Goal: Task Accomplishment & Management: Manage account settings

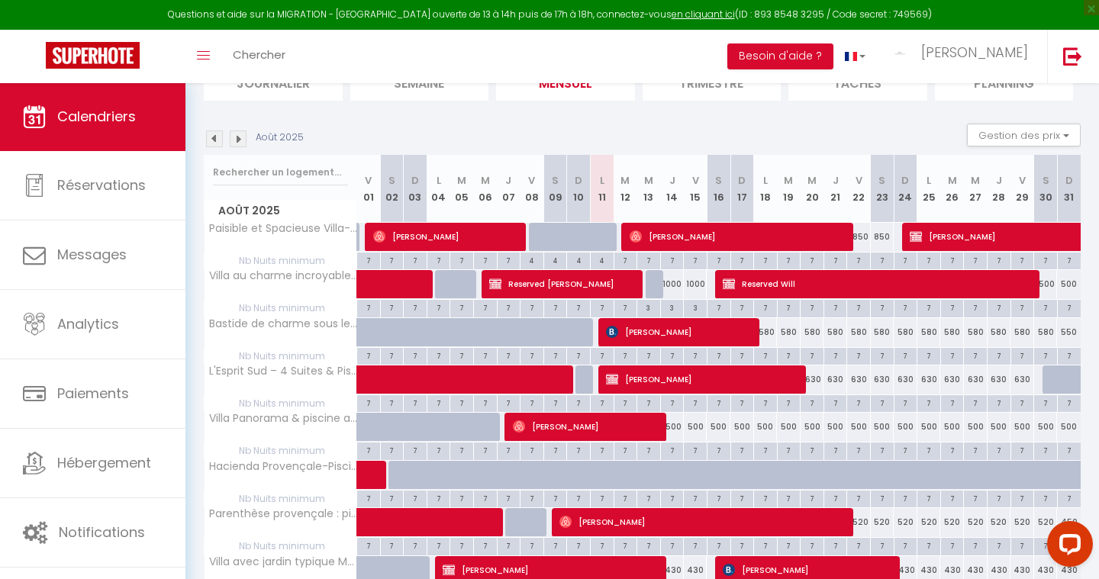
drag, startPoint x: 626, startPoint y: 578, endPoint x: 640, endPoint y: 116, distance: 462.5
click at [640, 116] on section "Août 2025 Gestion des prix Nb Nuits minimum Règles Disponibilité Août 2025 V 01…" at bounding box center [642, 444] width 877 height 673
click at [671, 433] on div "500" at bounding box center [672, 427] width 24 height 28
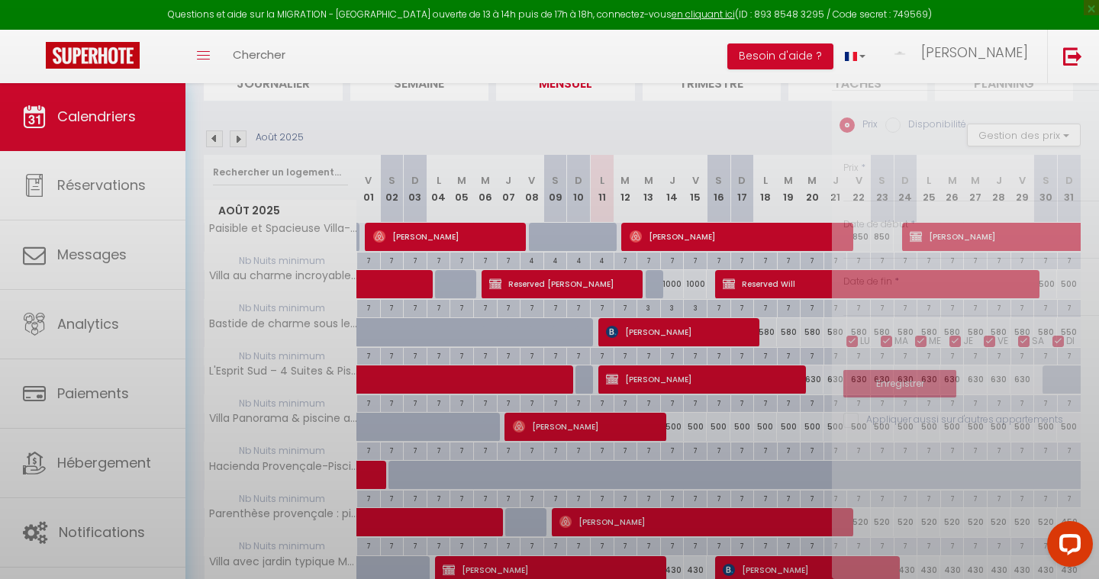
type input "500"
type input "[DEMOGRAPHIC_DATA] 14 Août 2025"
type input "Ven 15 Août 2025"
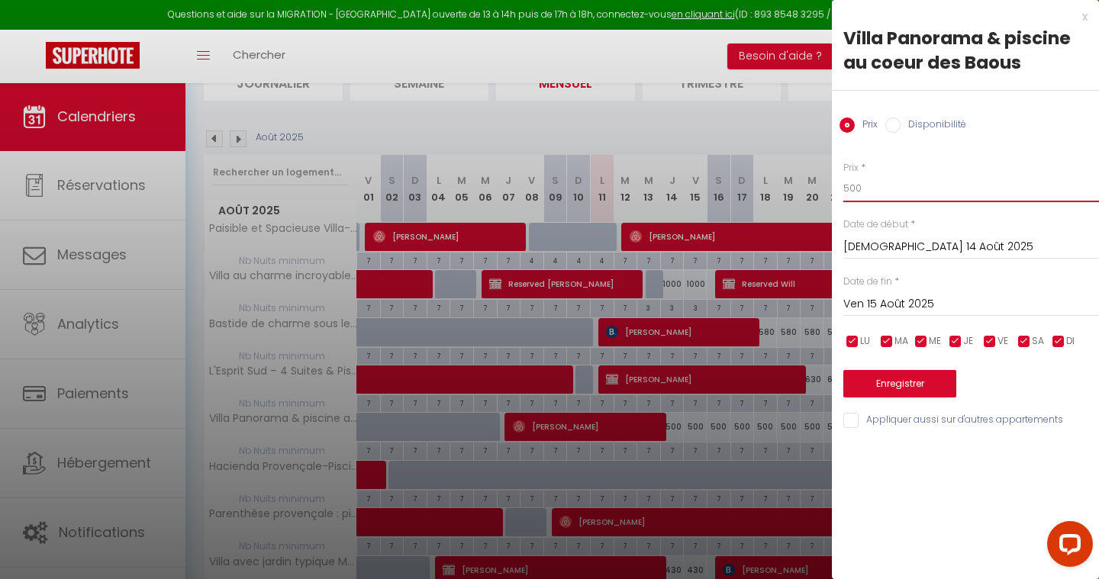
click at [867, 195] on input "500" at bounding box center [971, 188] width 256 height 27
type input "600"
click at [888, 304] on input "Ven 15 Août 2025" at bounding box center [971, 304] width 256 height 20
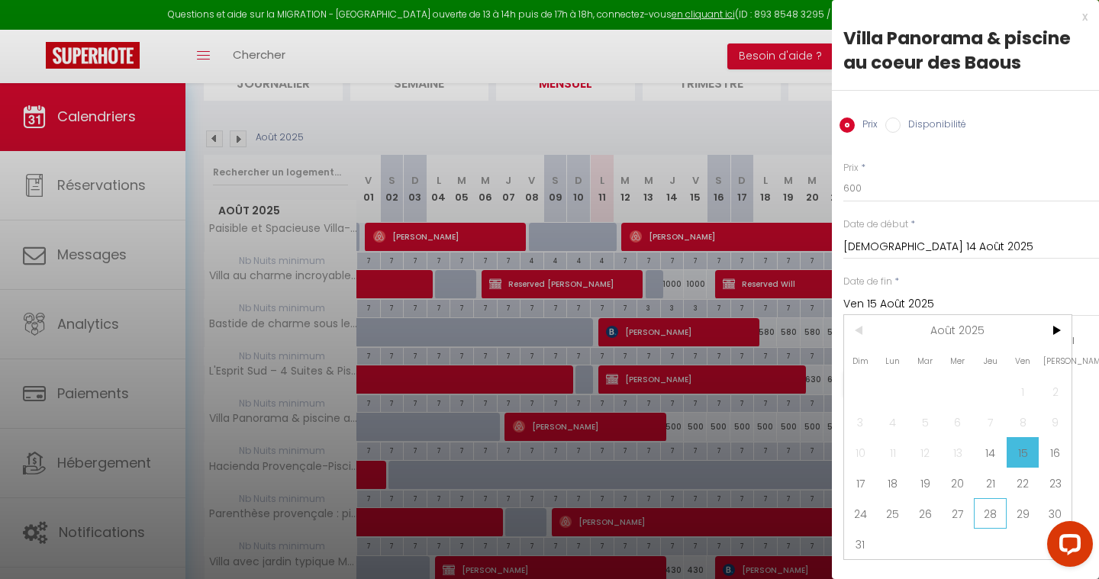
click at [996, 513] on span "28" at bounding box center [989, 513] width 33 height 31
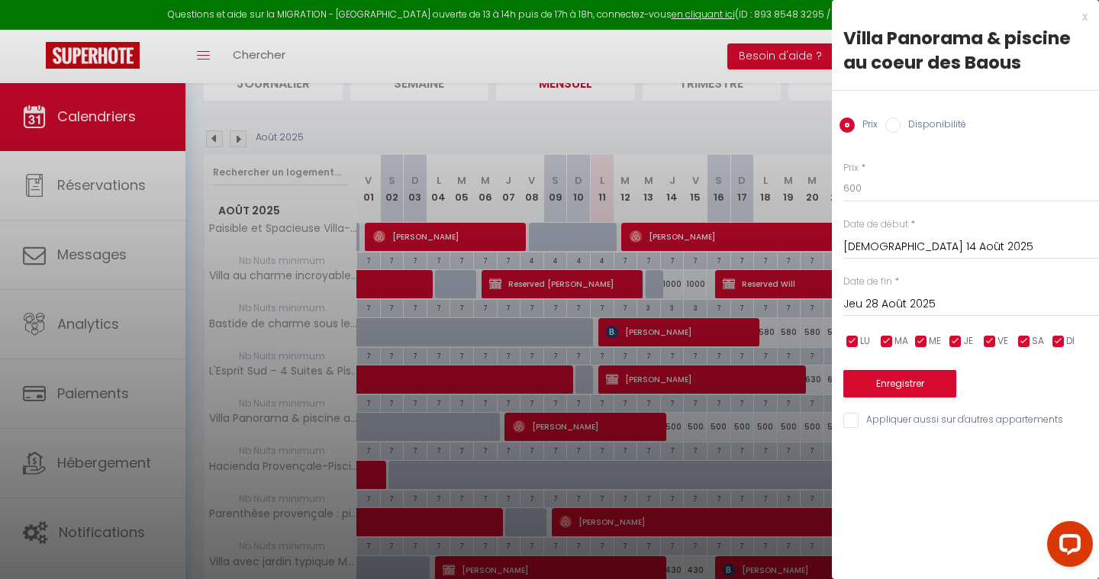
click at [967, 307] on input "Jeu 28 Août 2025" at bounding box center [971, 304] width 256 height 20
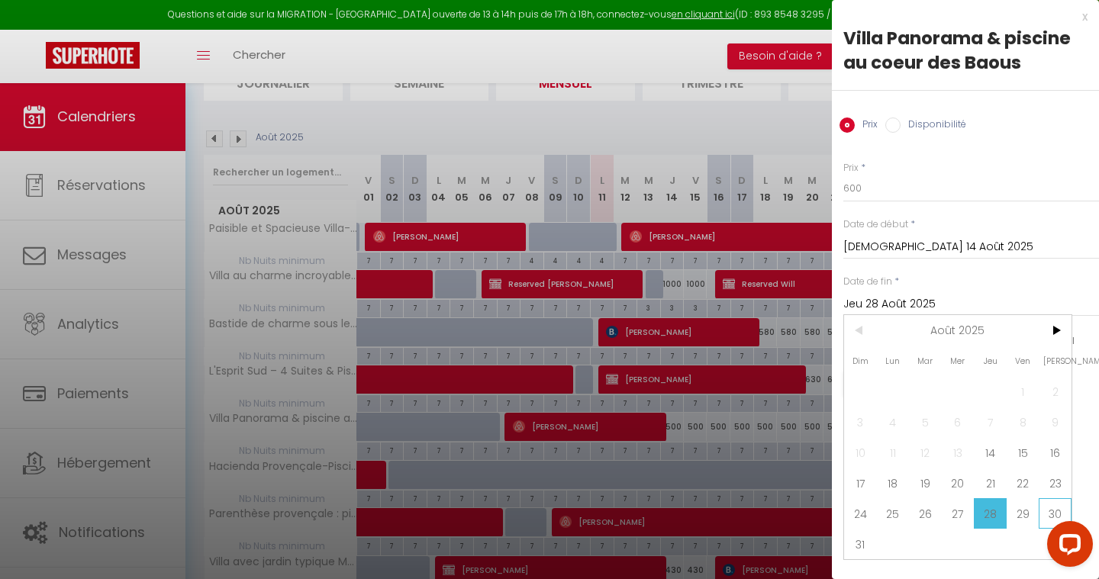
click at [1054, 508] on span "30" at bounding box center [1054, 513] width 33 height 31
type input "[PERSON_NAME] 30 Août 2025"
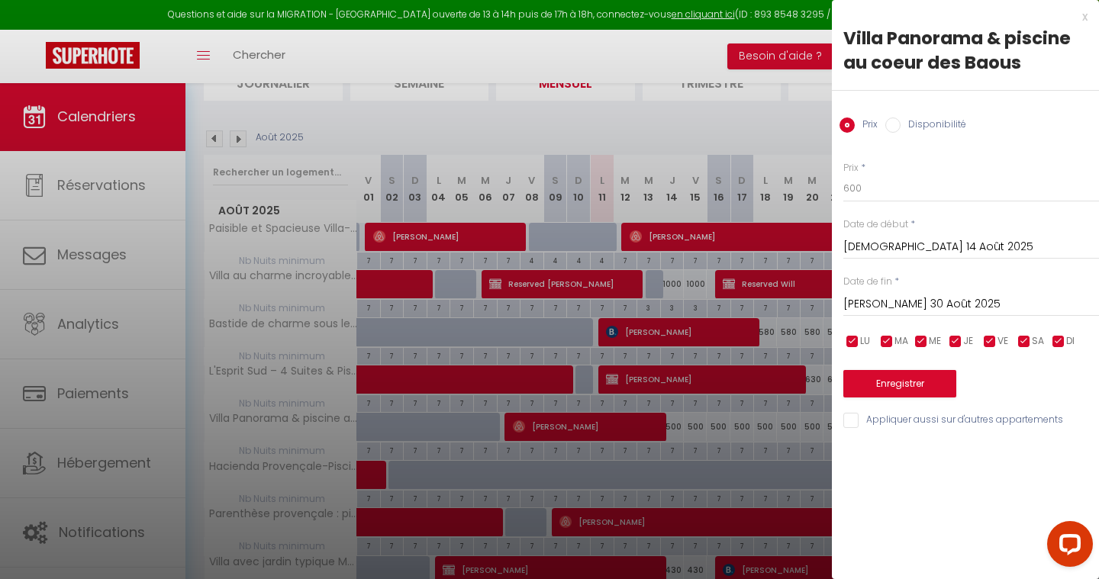
click at [891, 385] on button "Enregistrer" at bounding box center [899, 383] width 113 height 27
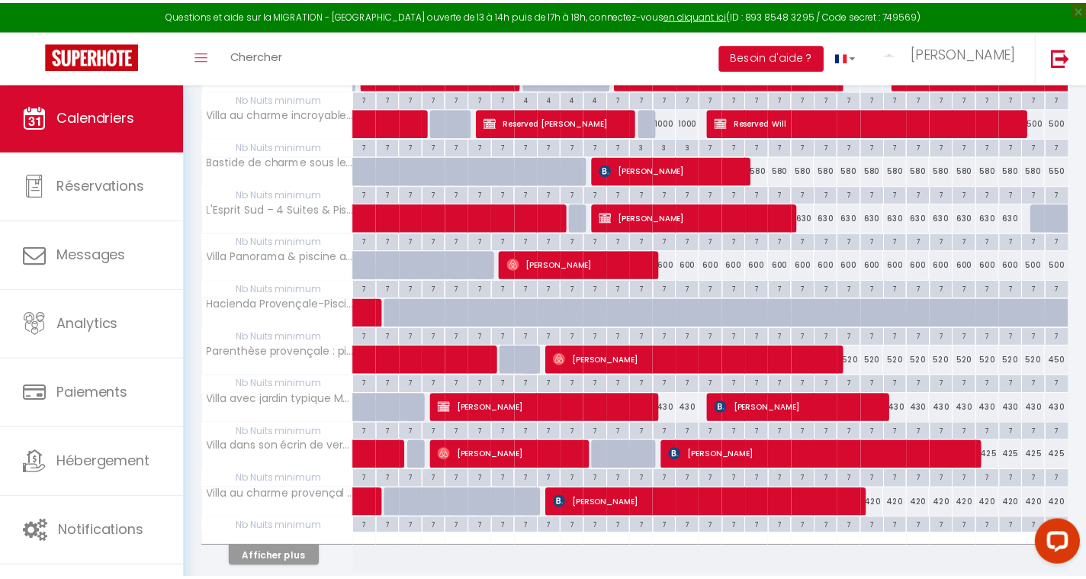
scroll to position [402, 0]
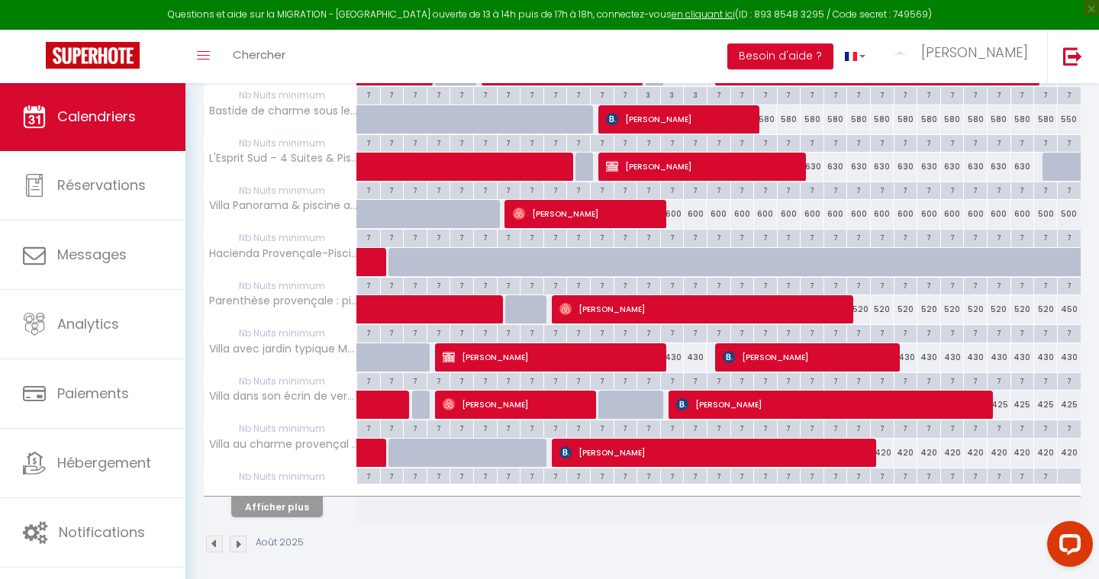
click at [279, 500] on button "Afficher plus" at bounding box center [277, 507] width 92 height 21
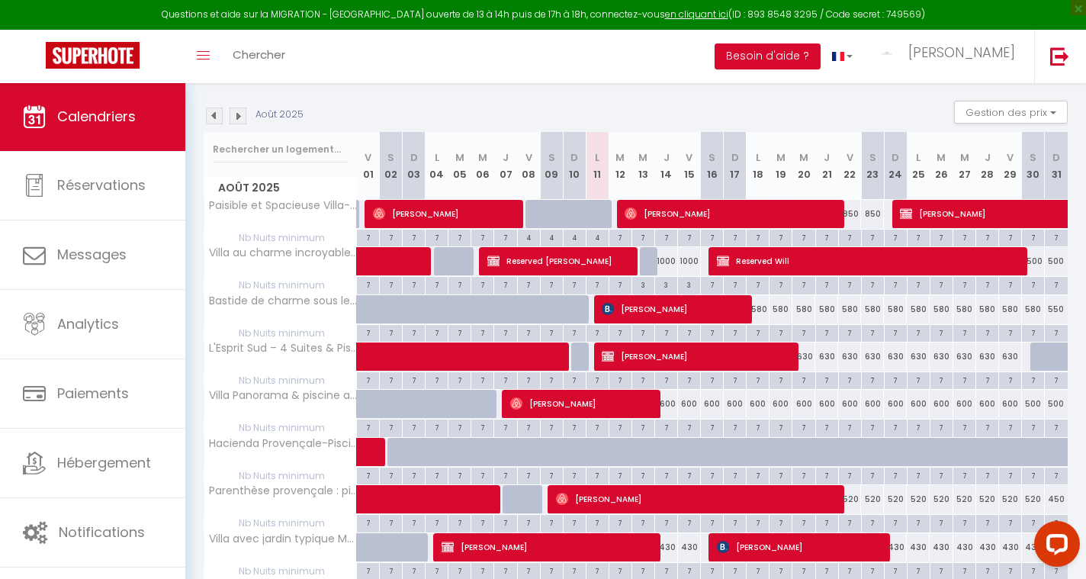
scroll to position [211, 0]
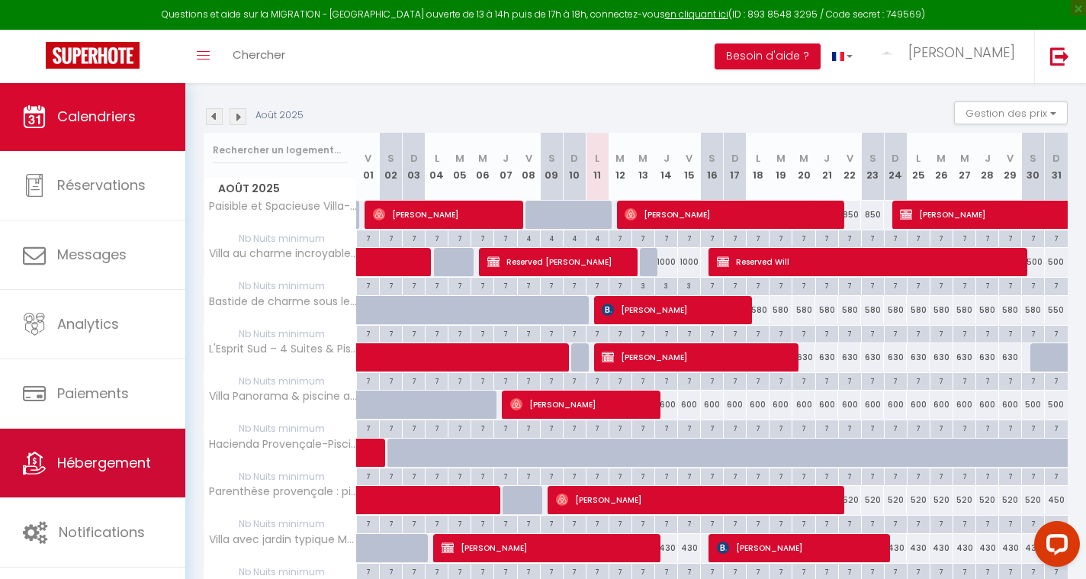
click at [109, 442] on link "Hébergement" at bounding box center [92, 463] width 185 height 69
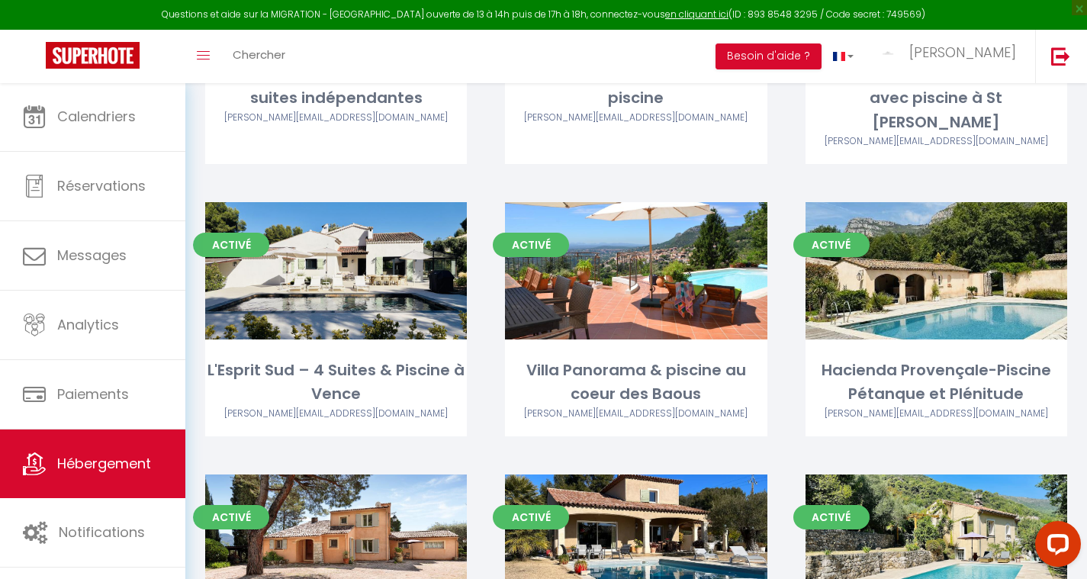
scroll to position [375, 0]
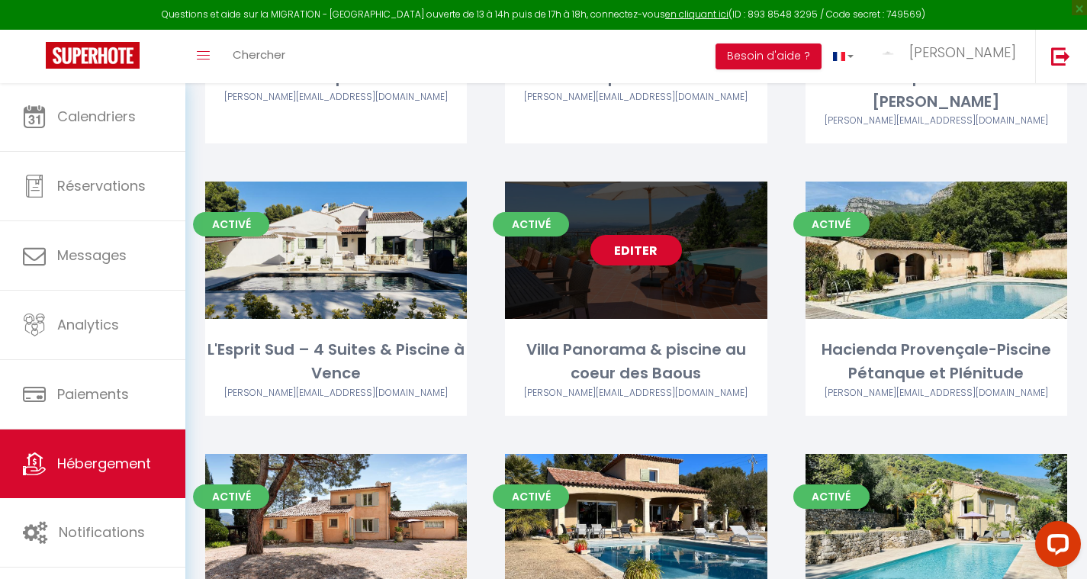
click at [647, 235] on link "Editer" at bounding box center [636, 250] width 92 height 31
click at [645, 235] on link "Editer" at bounding box center [636, 250] width 92 height 31
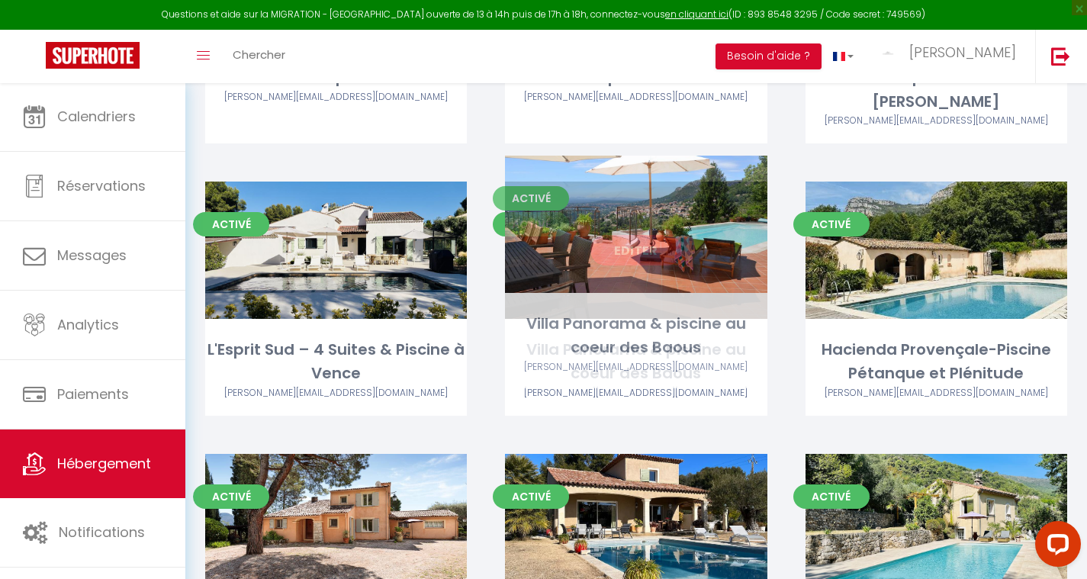
click at [618, 235] on link "Editer" at bounding box center [636, 250] width 92 height 31
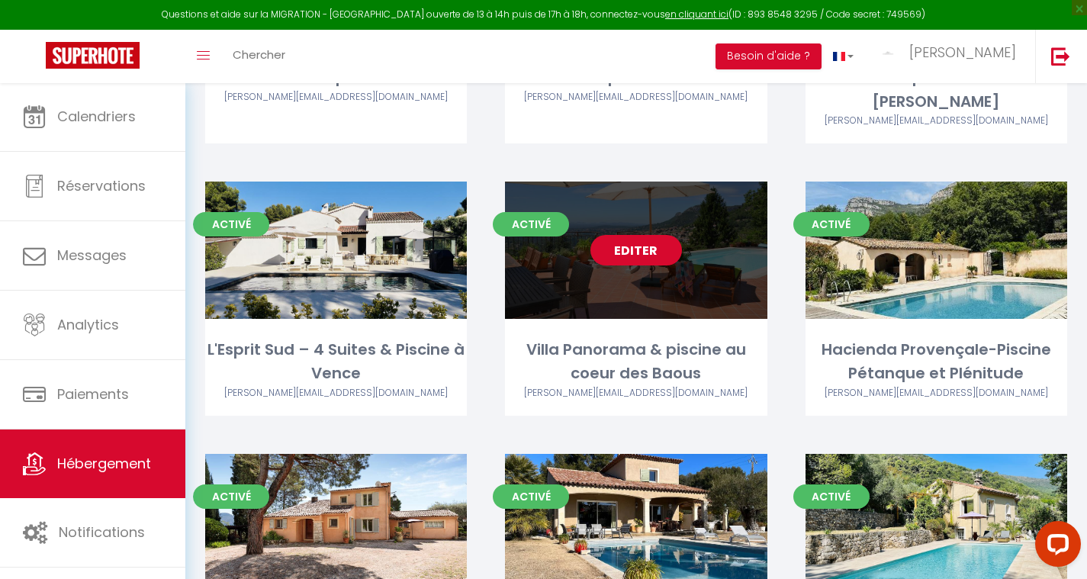
click at [654, 235] on link "Editer" at bounding box center [636, 250] width 92 height 31
select select "3"
select select "2"
select select "1"
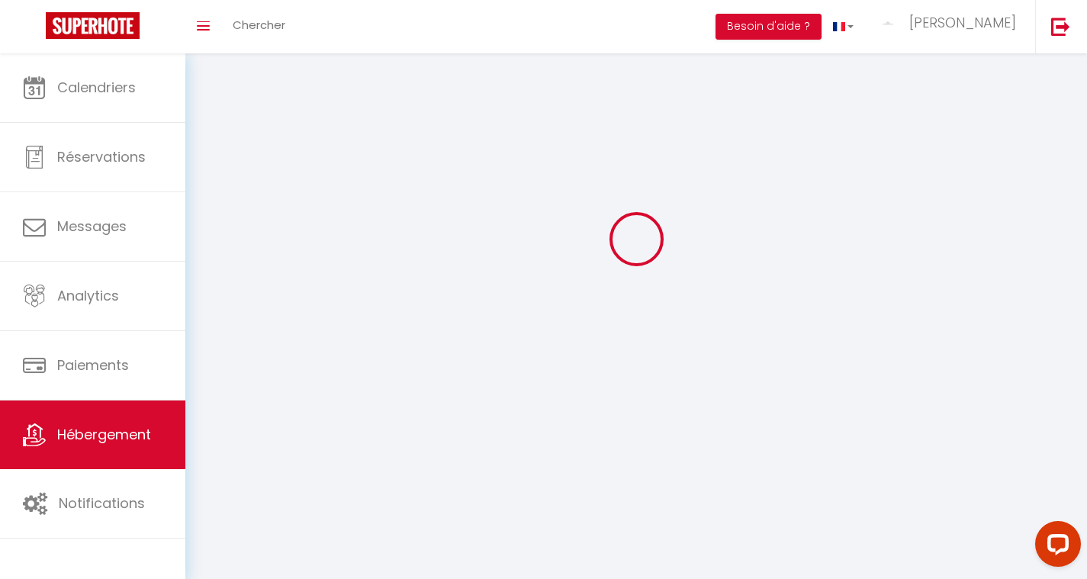
select select
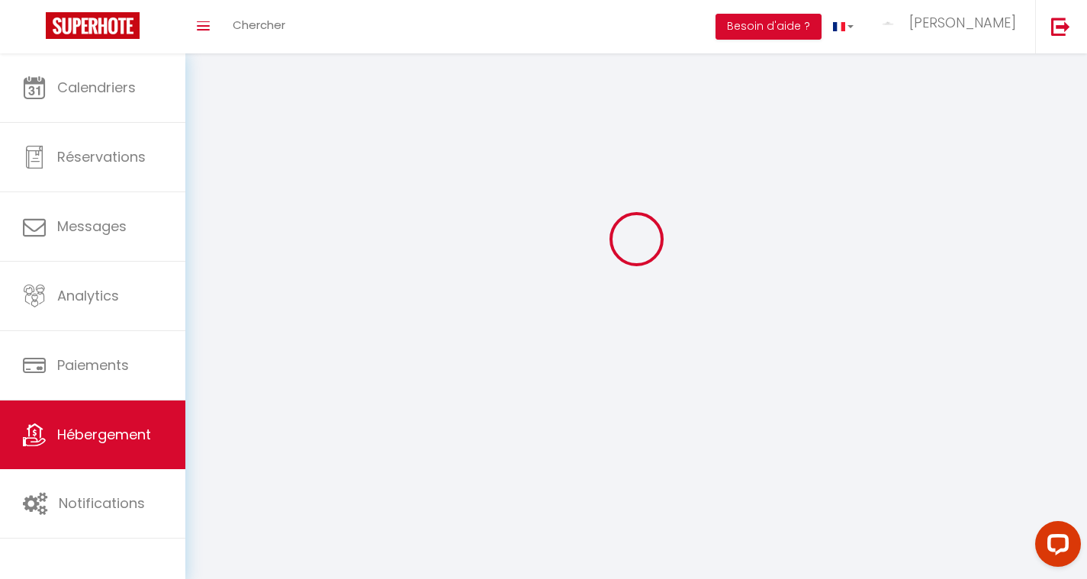
checkbox input "false"
select select
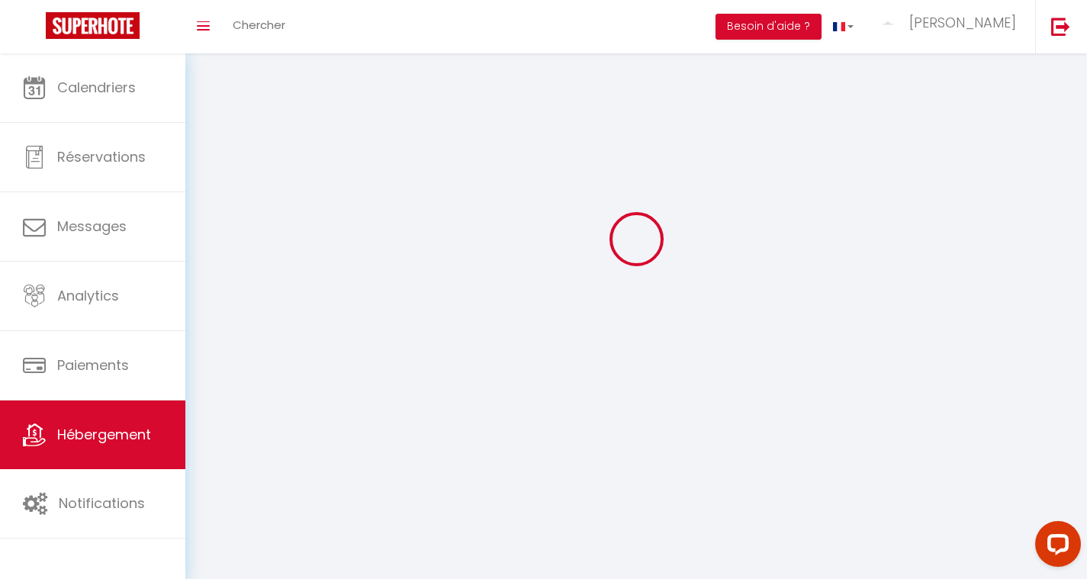
select select
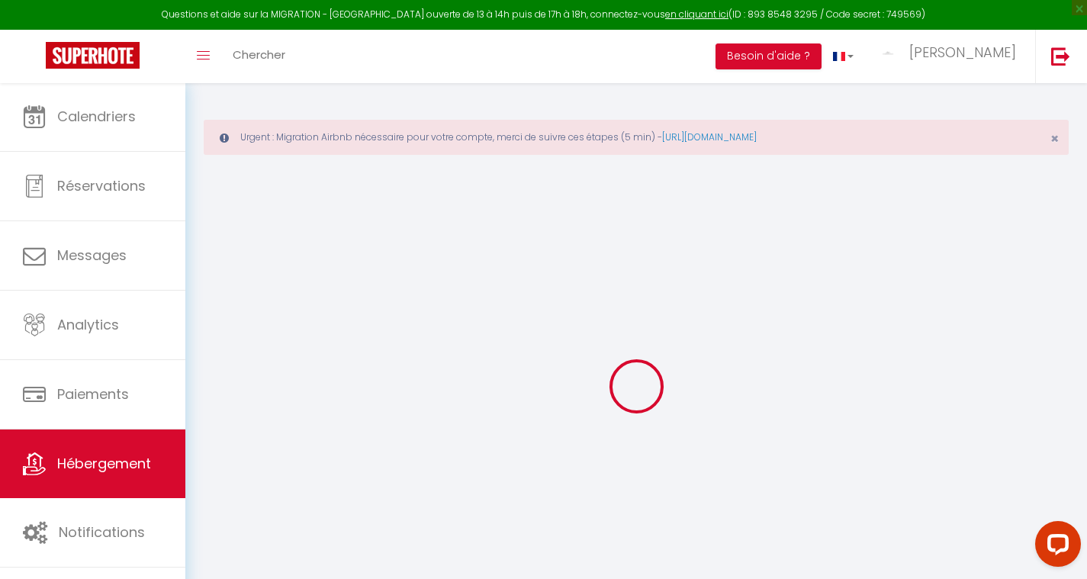
select select "+ 3 %"
select select "+ 70 %"
select select
checkbox input "false"
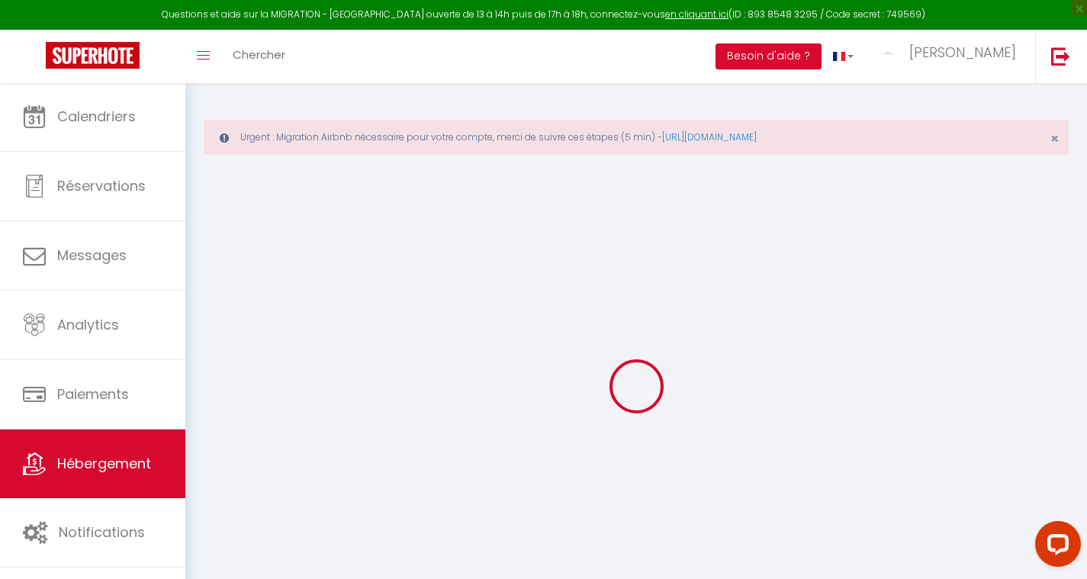
checkbox input "true"
checkbox input "false"
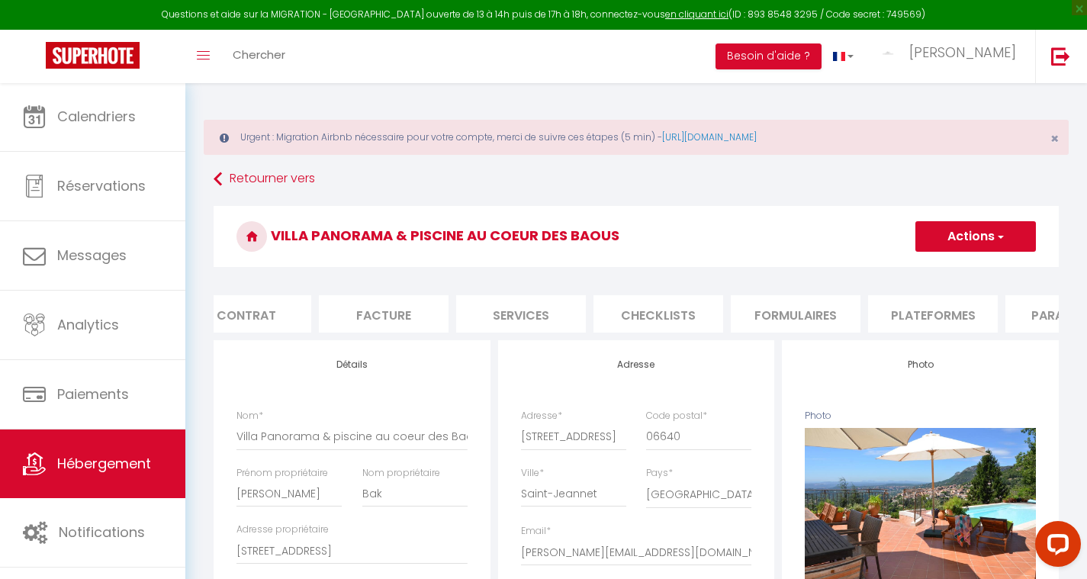
scroll to position [0, 207]
click at [895, 310] on li "Plateformes" at bounding box center [895, 313] width 130 height 37
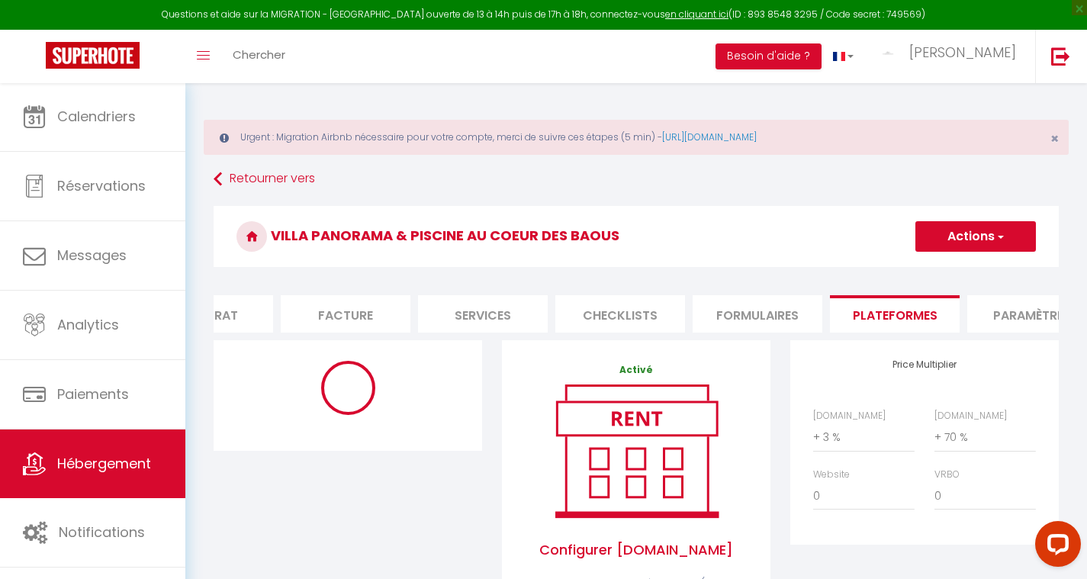
select select "3706-23102034"
